Goal: Task Accomplishment & Management: Use online tool/utility

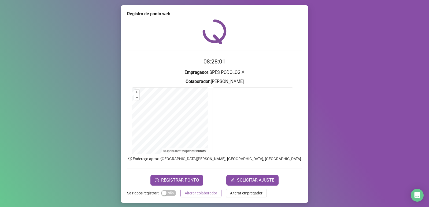
click at [198, 194] on span "Alterar colaborador" at bounding box center [201, 193] width 32 height 6
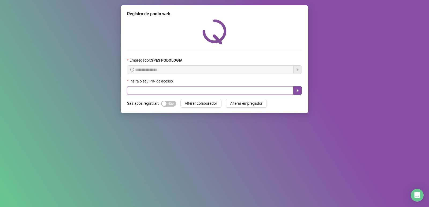
click at [202, 90] on input "text" at bounding box center [210, 90] width 166 height 9
type input "*****"
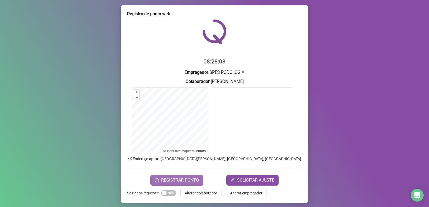
click at [155, 179] on icon "clock-circle" at bounding box center [157, 180] width 4 height 4
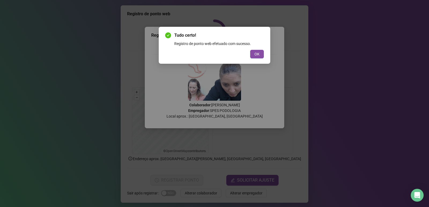
click at [257, 58] on div "Tudo certo! Registro de ponto web efetuado com sucesso. OK" at bounding box center [215, 45] width 112 height 37
drag, startPoint x: 256, startPoint y: 59, endPoint x: 254, endPoint y: 51, distance: 8.3
click at [255, 57] on div "Tudo certo! Registro de ponto web efetuado com sucesso. OK" at bounding box center [215, 45] width 112 height 37
click at [254, 52] on span "OK" at bounding box center [256, 54] width 5 height 6
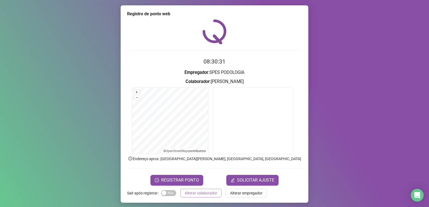
click at [208, 195] on span "Alterar colaborador" at bounding box center [201, 193] width 32 height 6
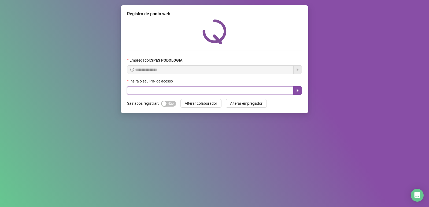
click at [167, 90] on input "text" at bounding box center [210, 90] width 166 height 9
click at [157, 94] on input "text" at bounding box center [210, 90] width 166 height 9
type input "*****"
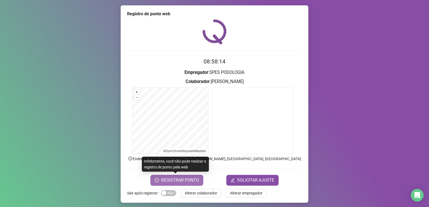
click at [173, 180] on span "REGISTRAR PONTO" at bounding box center [180, 180] width 38 height 6
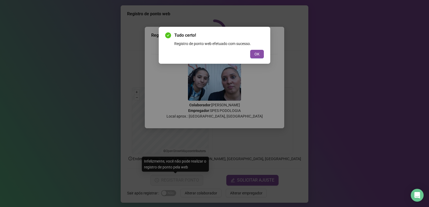
click at [265, 53] on div "Tudo certo! Registro de ponto web efetuado com sucesso. OK" at bounding box center [215, 45] width 112 height 37
click at [252, 57] on button "OK" at bounding box center [257, 54] width 14 height 9
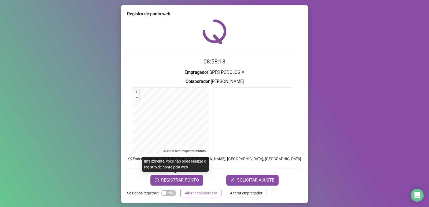
click at [208, 194] on span "Alterar colaborador" at bounding box center [201, 193] width 32 height 6
